Goal: Information Seeking & Learning: Learn about a topic

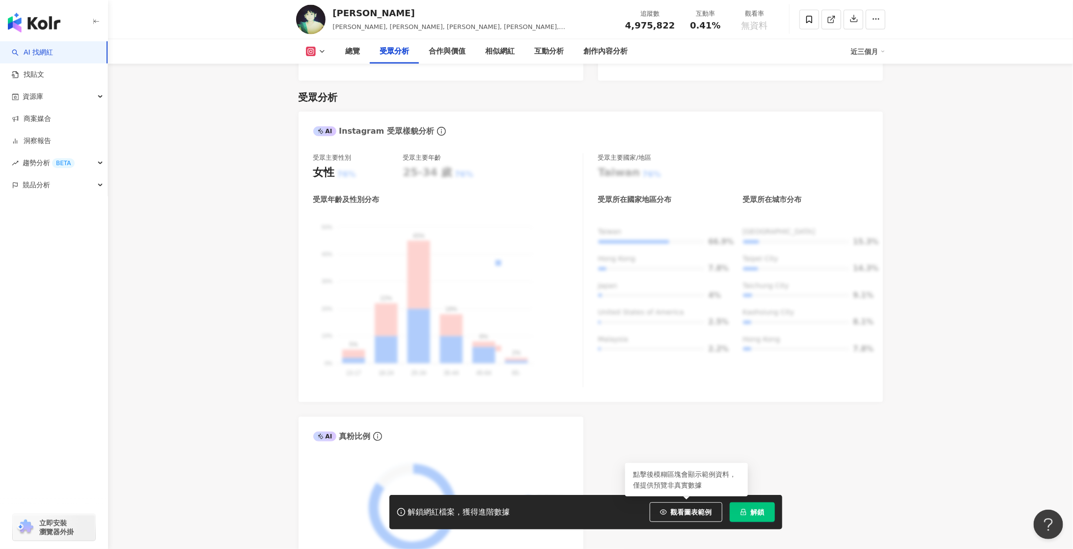
click at [676, 514] on span "觀看圖表範例" at bounding box center [691, 512] width 41 height 8
click at [652, 25] on span "4,975,822" at bounding box center [650, 25] width 50 height 10
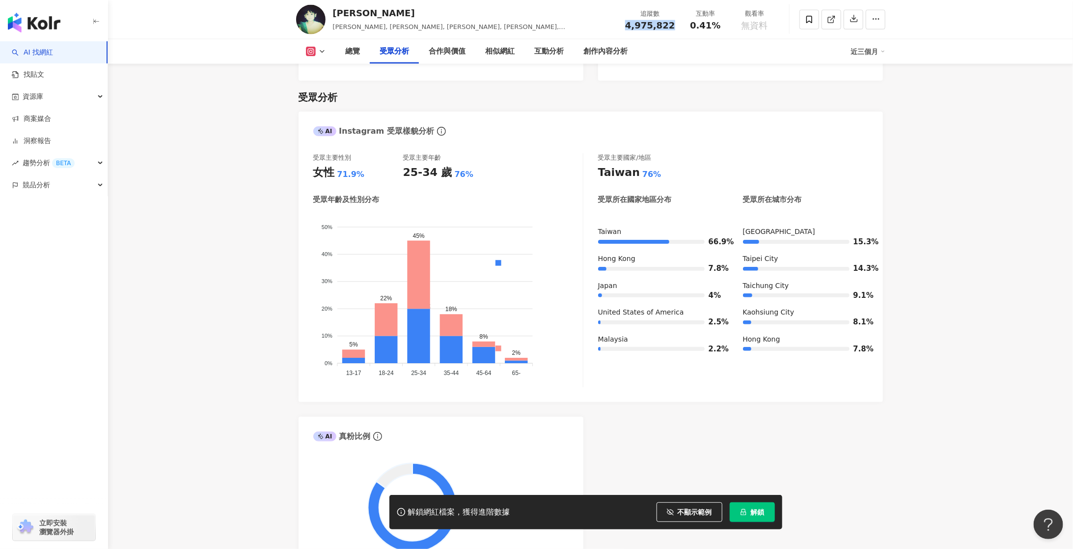
scroll to position [798, 0]
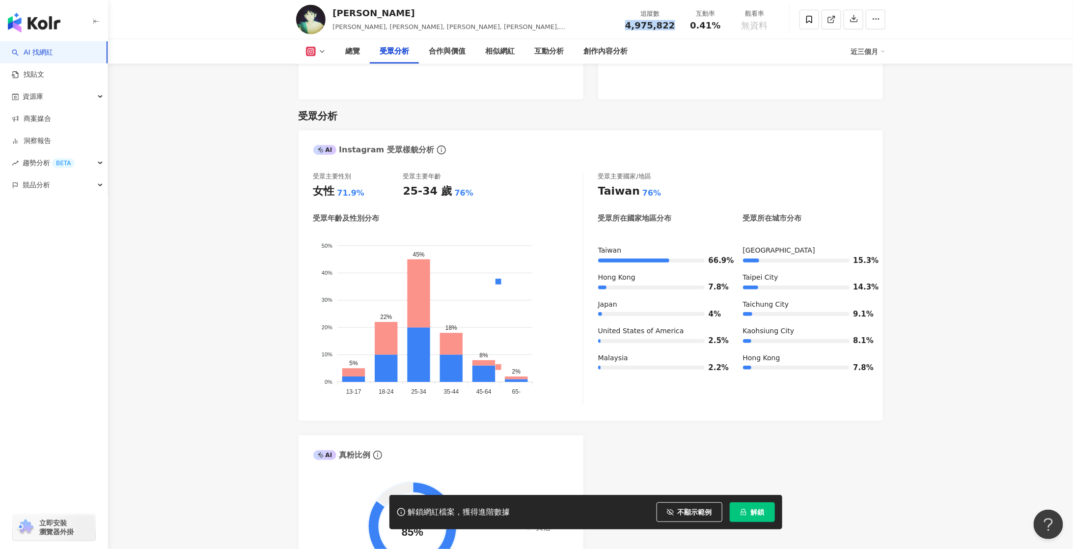
click at [325, 50] on icon at bounding box center [322, 52] width 8 height 8
click at [324, 94] on button "Threads" at bounding box center [324, 92] width 45 height 14
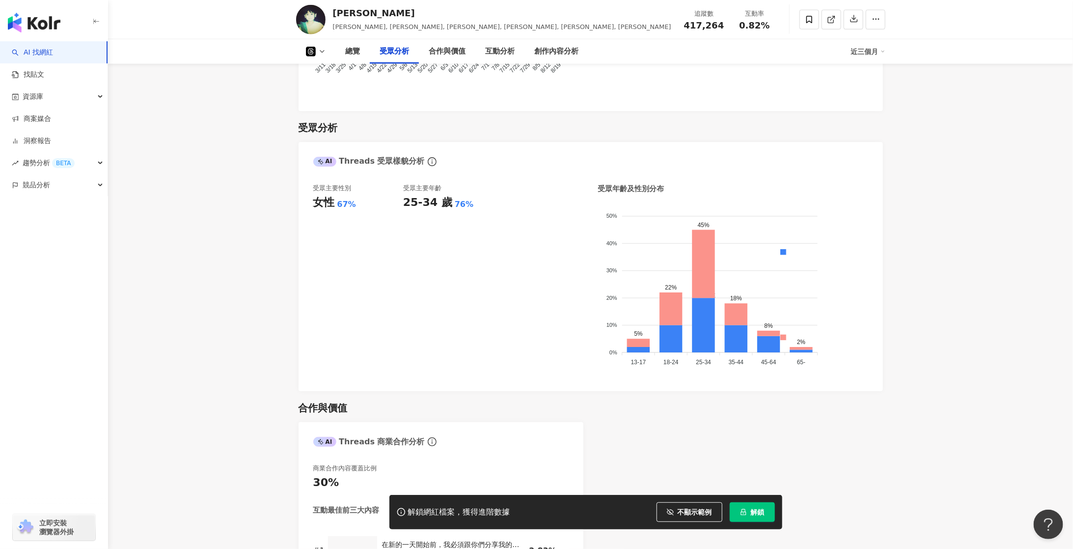
scroll to position [255, 0]
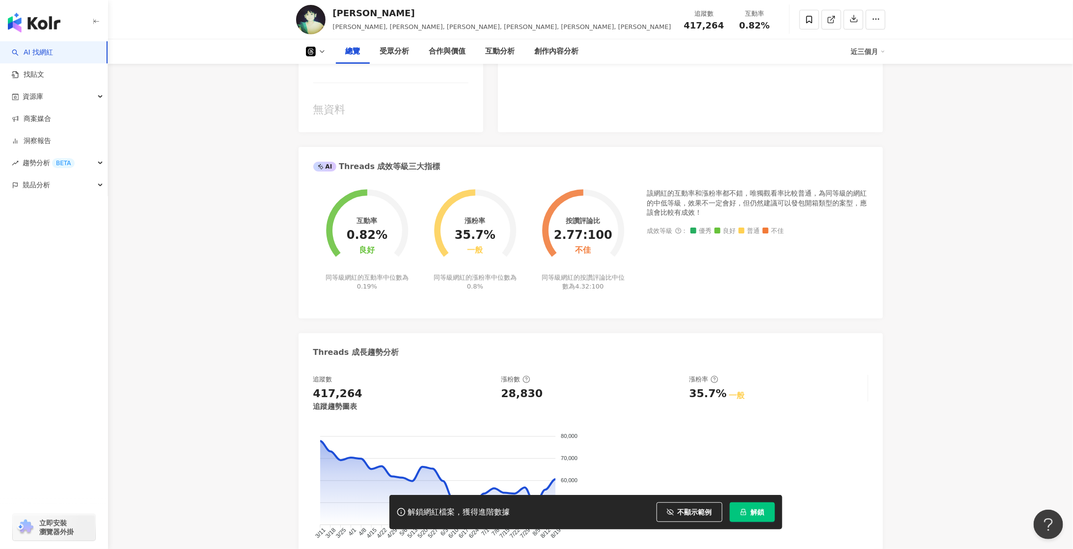
click at [323, 50] on icon at bounding box center [322, 52] width 8 height 8
click at [320, 70] on button "Instagram" at bounding box center [328, 70] width 53 height 14
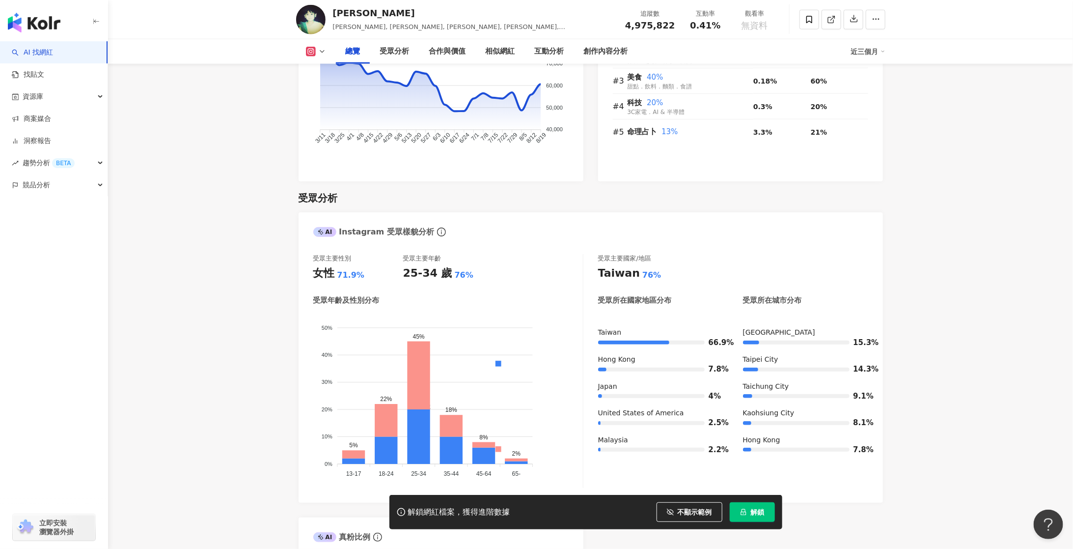
scroll to position [765, 0]
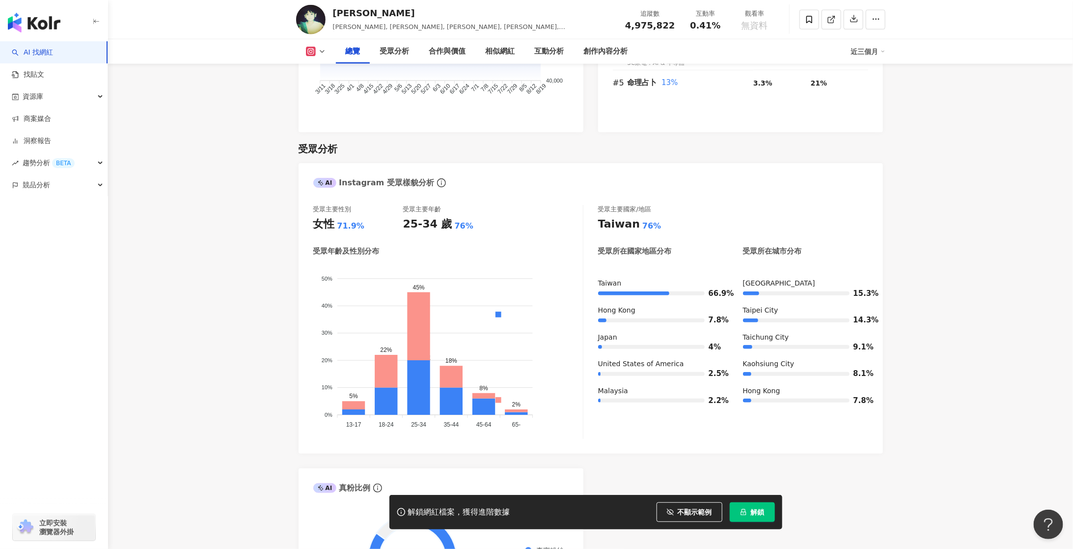
click at [362, 217] on div "女性 71.9%" at bounding box center [358, 224] width 90 height 15
drag, startPoint x: 359, startPoint y: 209, endPoint x: 339, endPoint y: 209, distance: 19.7
click at [339, 221] on div "71.9%" at bounding box center [351, 226] width 28 height 11
copy div "71.9%"
